Goal: Check status: Check status

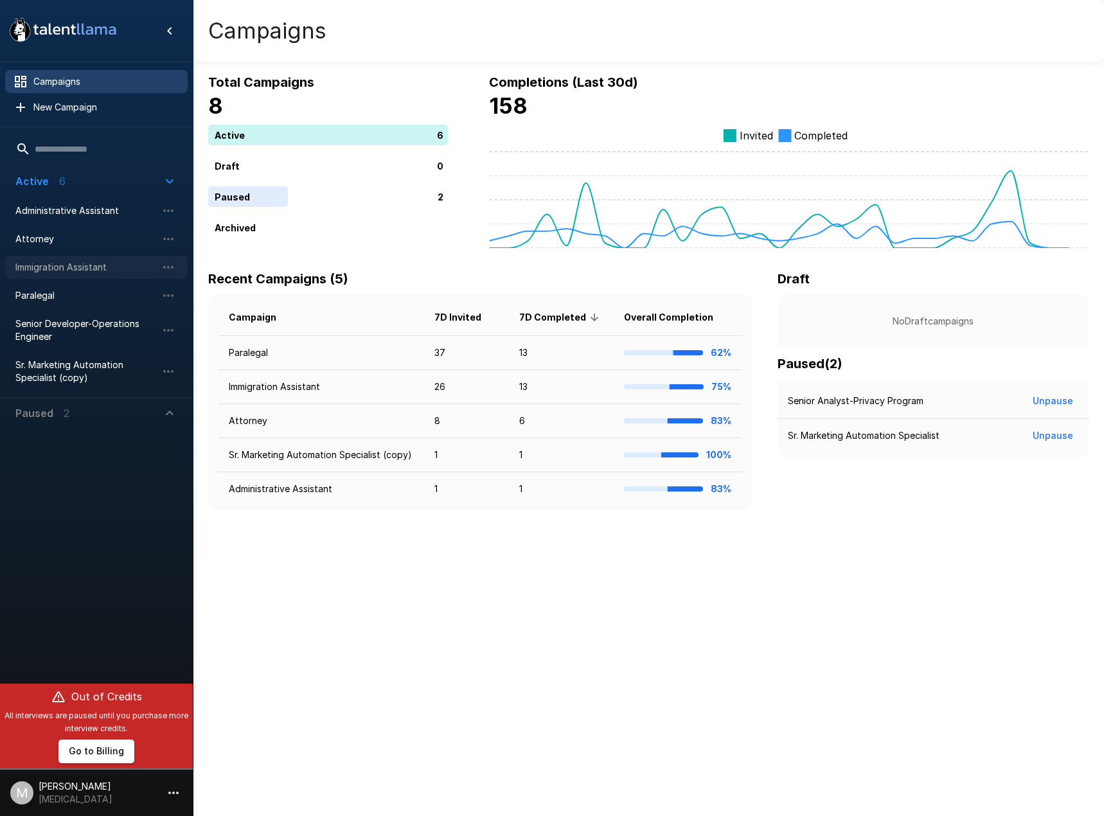
click at [84, 260] on div "Immigration Assistant" at bounding box center [96, 267] width 182 height 23
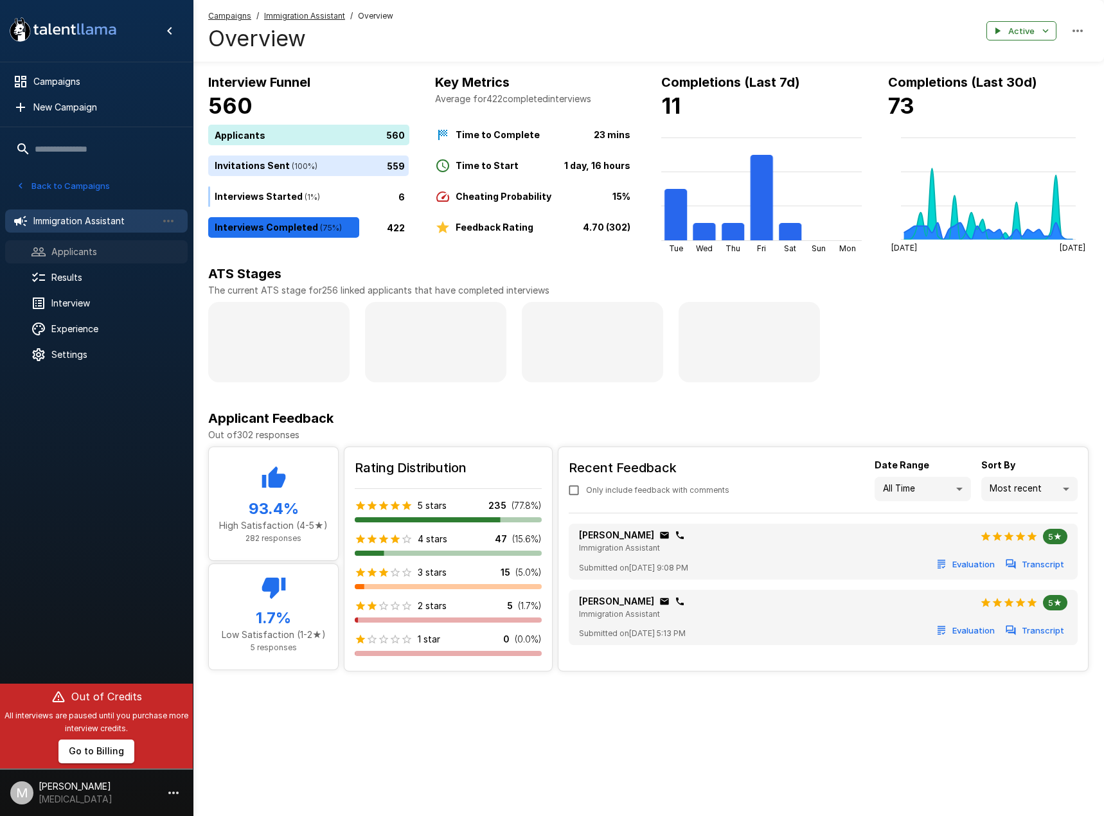
click at [62, 254] on span "Applicants" at bounding box center [114, 251] width 126 height 13
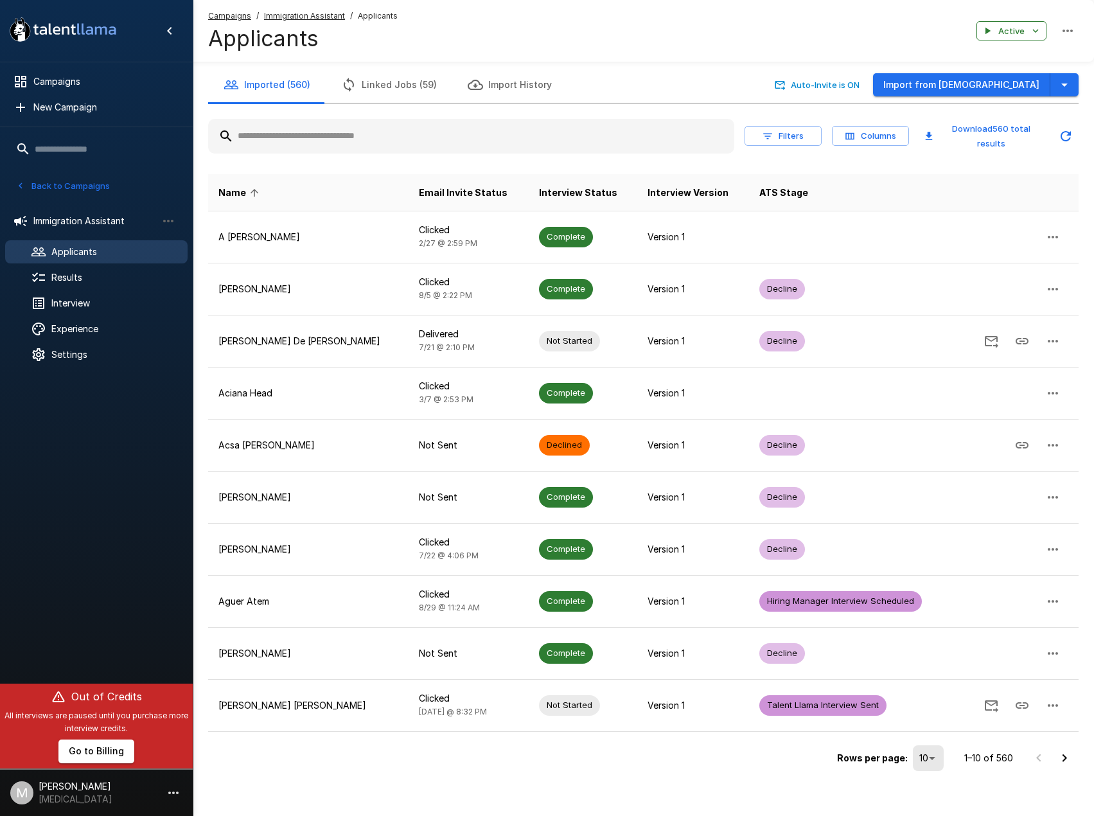
click at [471, 137] on input "text" at bounding box center [471, 136] width 526 height 23
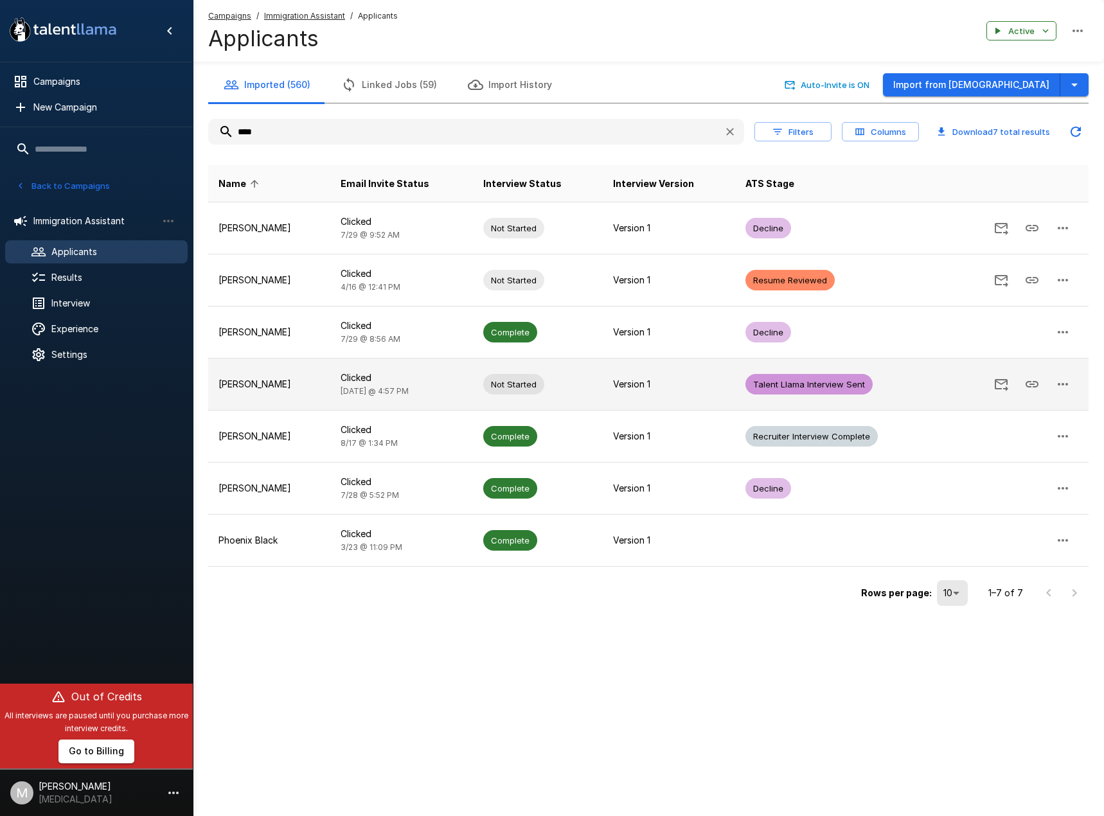
type input "****"
click at [280, 374] on td "[PERSON_NAME]" at bounding box center [269, 385] width 122 height 52
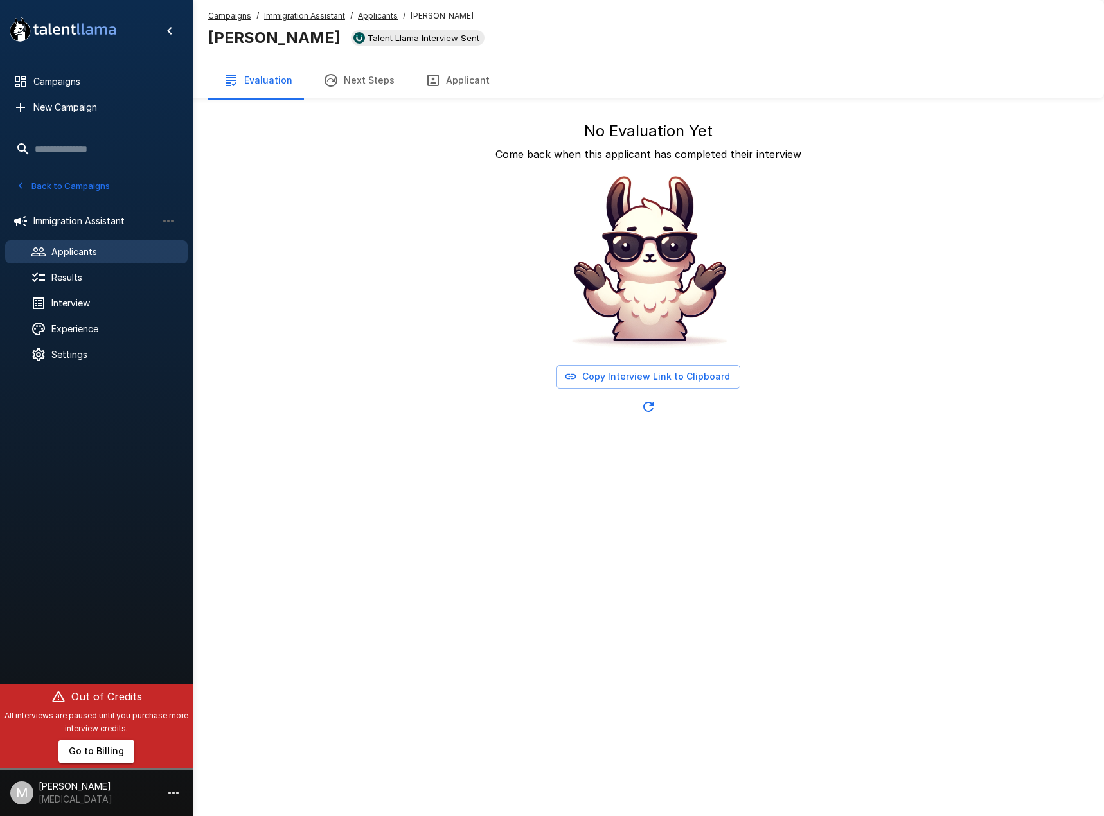
click at [452, 80] on button "Applicant" at bounding box center [457, 80] width 95 height 36
